Goal: Transaction & Acquisition: Download file/media

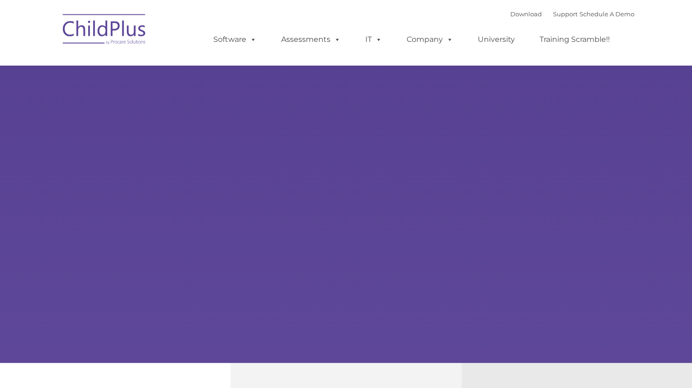
type input ""
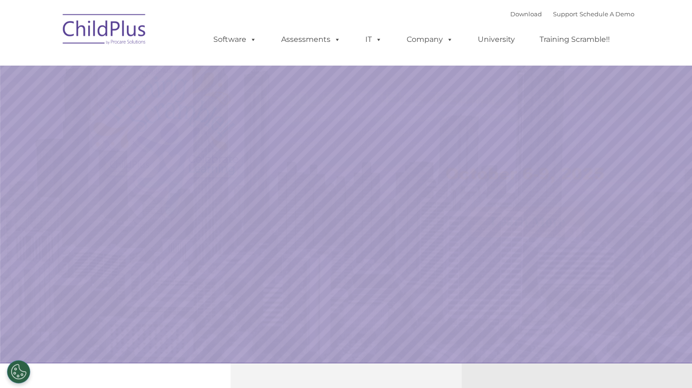
select select "MEDIUM"
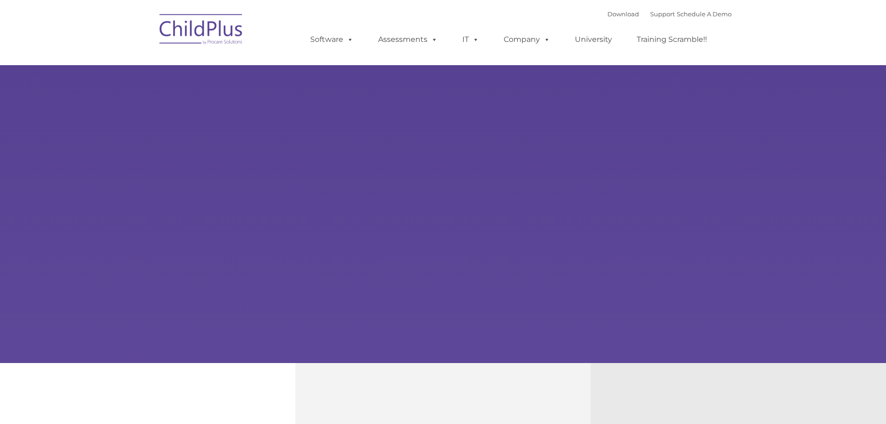
type input ""
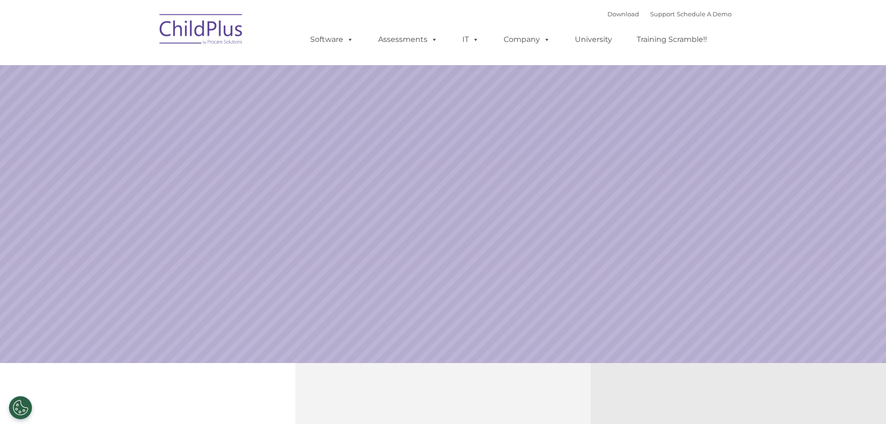
select select "MEDIUM"
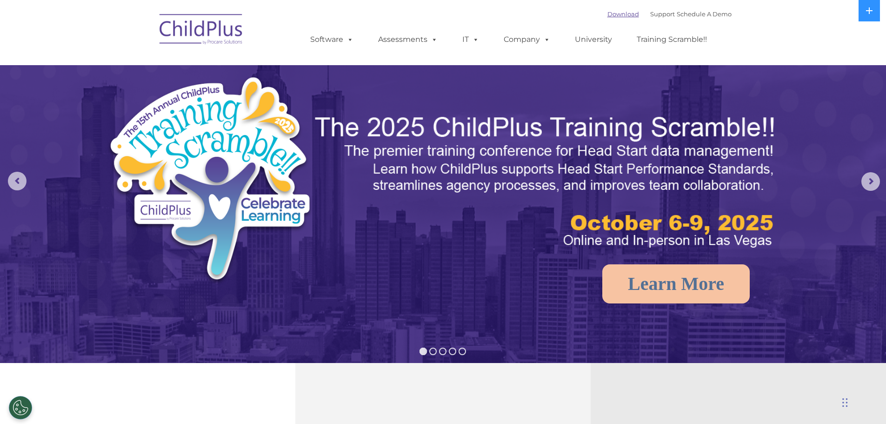
click at [612, 16] on link "Download" at bounding box center [623, 13] width 32 height 7
